Goal: Task Accomplishment & Management: Manage account settings

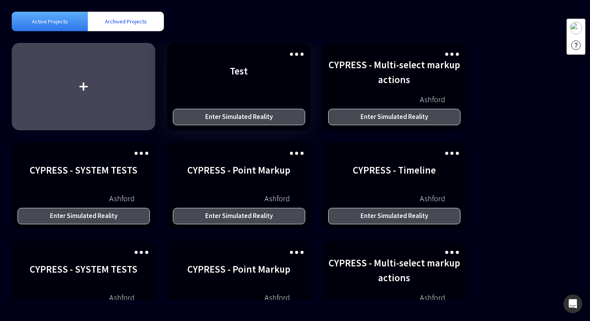
click at [230, 115] on div "Enter Simulated Reality" at bounding box center [239, 117] width 132 height 16
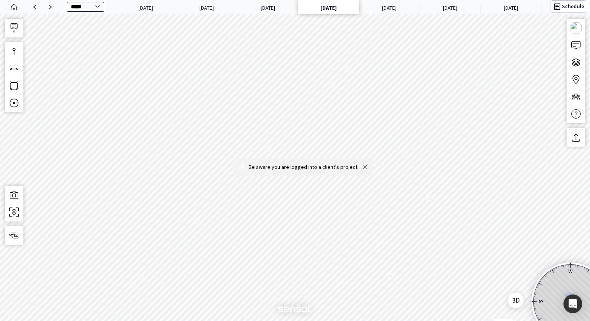
click at [368, 167] on img at bounding box center [364, 166] width 9 height 9
click at [560, 2] on button "Schedule" at bounding box center [567, 6] width 35 height 12
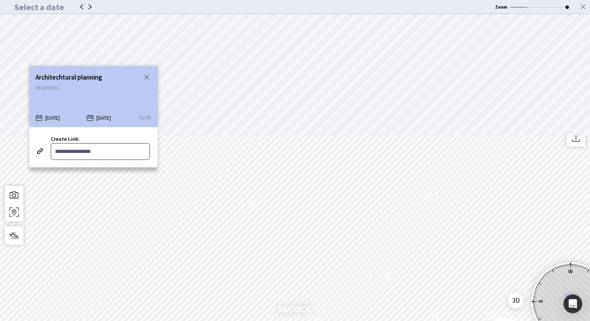
click at [78, 150] on input "Create Link:" at bounding box center [100, 151] width 99 height 17
type input "**"
type input "*****"
click at [582, 7] on img at bounding box center [582, 7] width 9 height 14
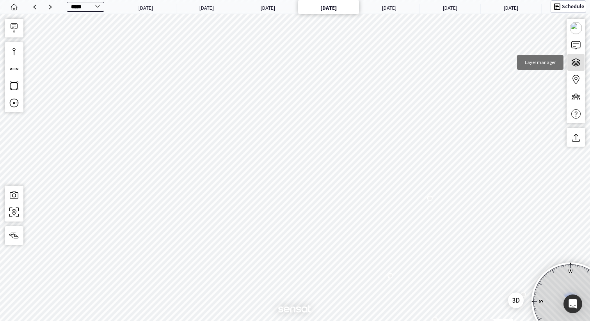
click at [574, 57] on button "Layer manager" at bounding box center [575, 62] width 17 height 17
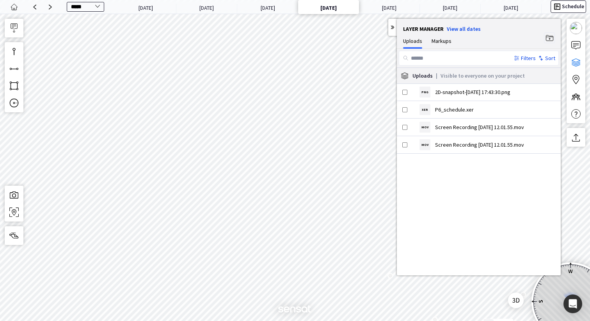
click at [564, 7] on button "Schedule" at bounding box center [567, 6] width 35 height 12
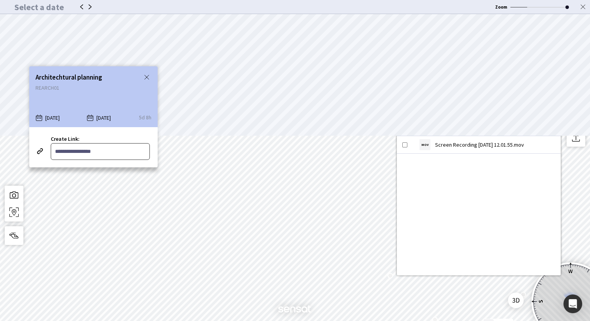
click at [117, 152] on input "Create Link:" at bounding box center [100, 151] width 99 height 17
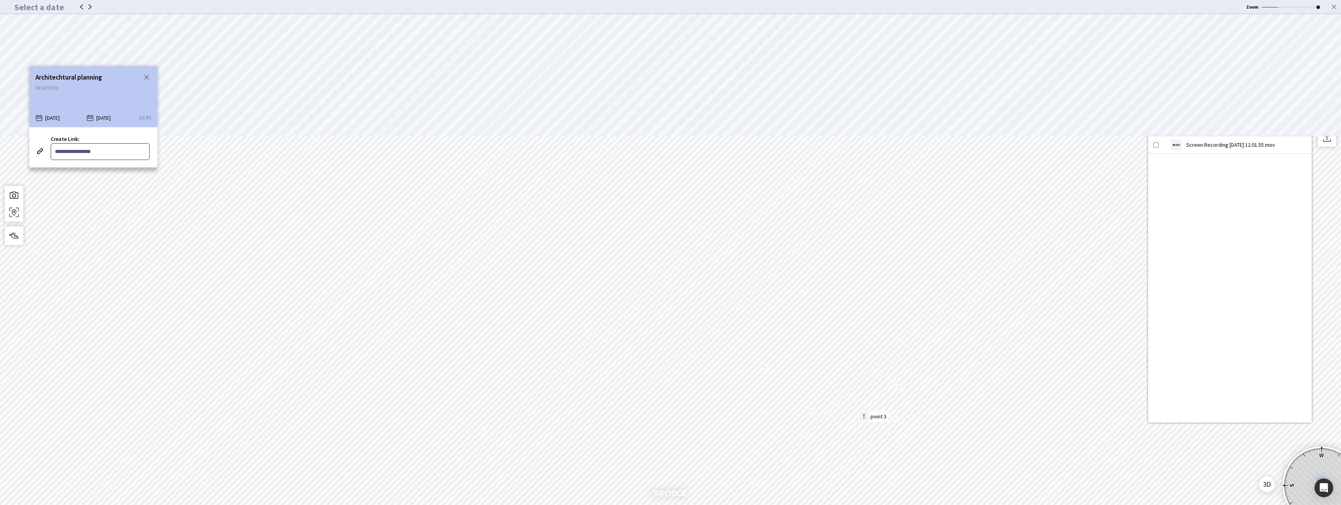
click at [89, 156] on input "Create Link:" at bounding box center [100, 151] width 99 height 17
